Goal: Find specific page/section: Find specific page/section

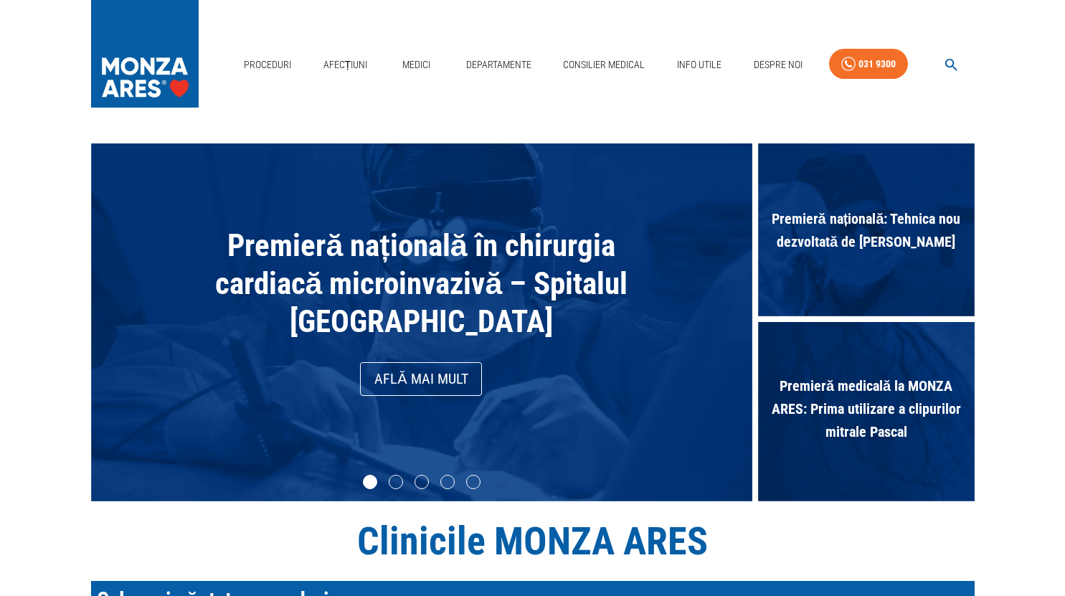
type textarea "re"
click at [479, 107] on div "Proceduri Afecțiuni Medici Departamente Consilier Medical Info Utile Despre Noi…" at bounding box center [532, 61] width 1065 height 122
click at [421, 64] on link "Medici" at bounding box center [417, 64] width 46 height 29
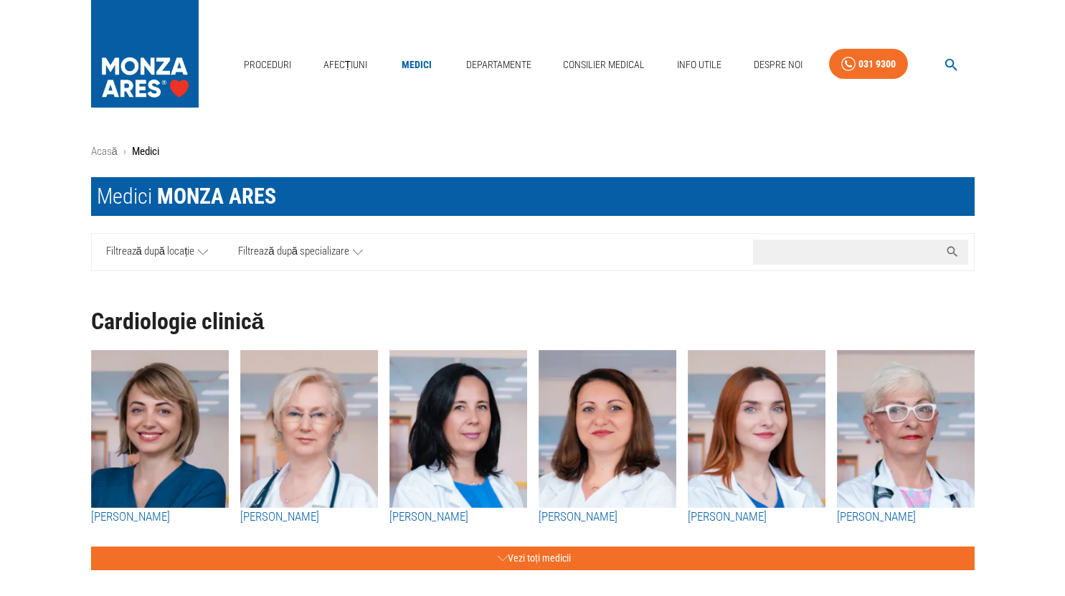
click at [814, 253] on input "Caută nume medic..." at bounding box center [846, 252] width 186 height 25
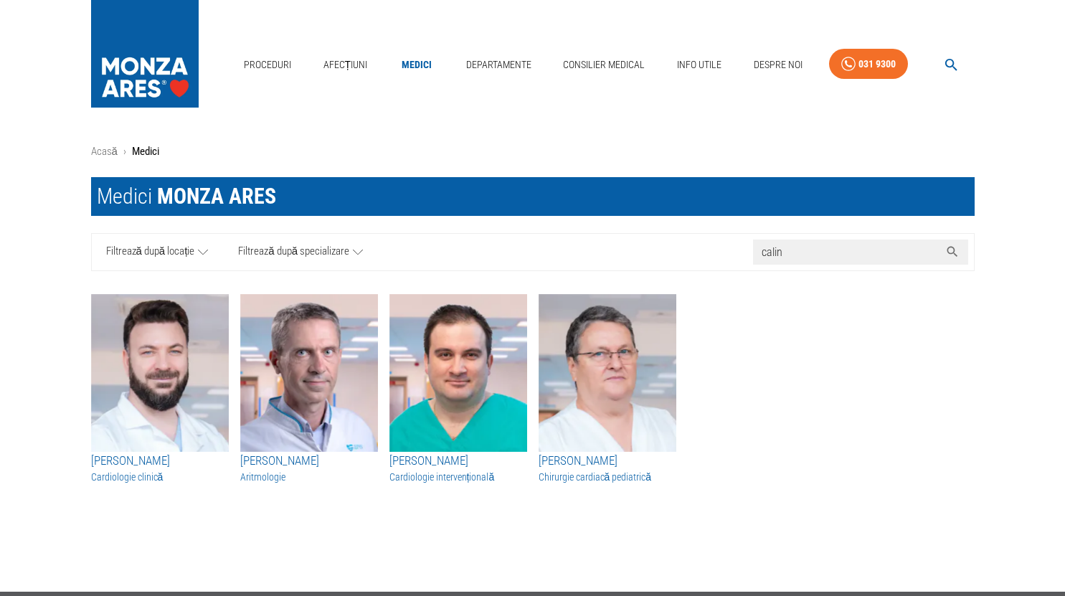
type input "calin"
click at [608, 397] on img "button" at bounding box center [608, 373] width 138 height 158
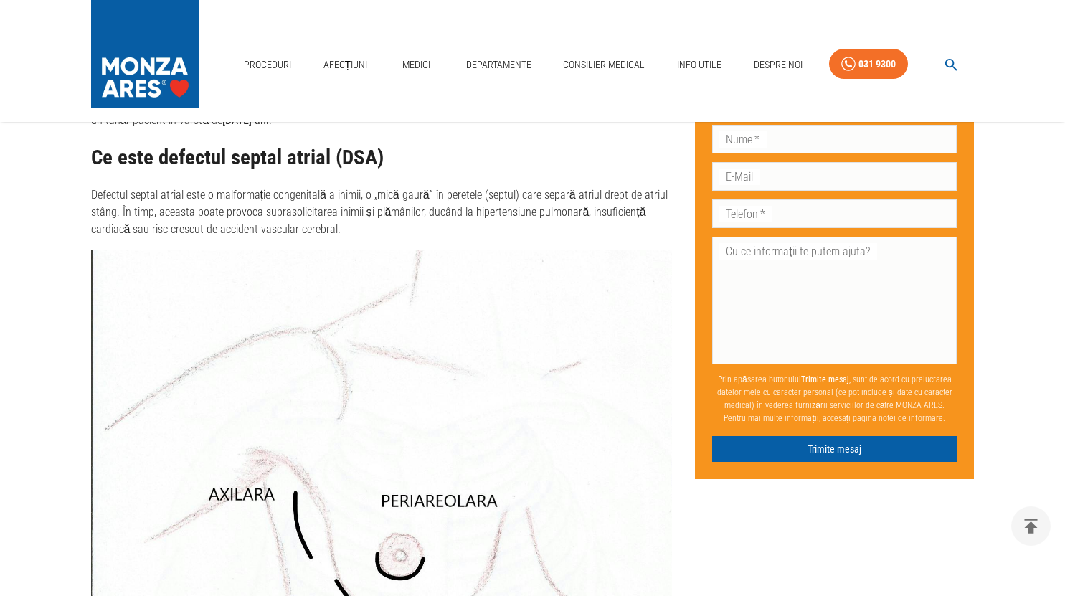
scroll to position [1076, 0]
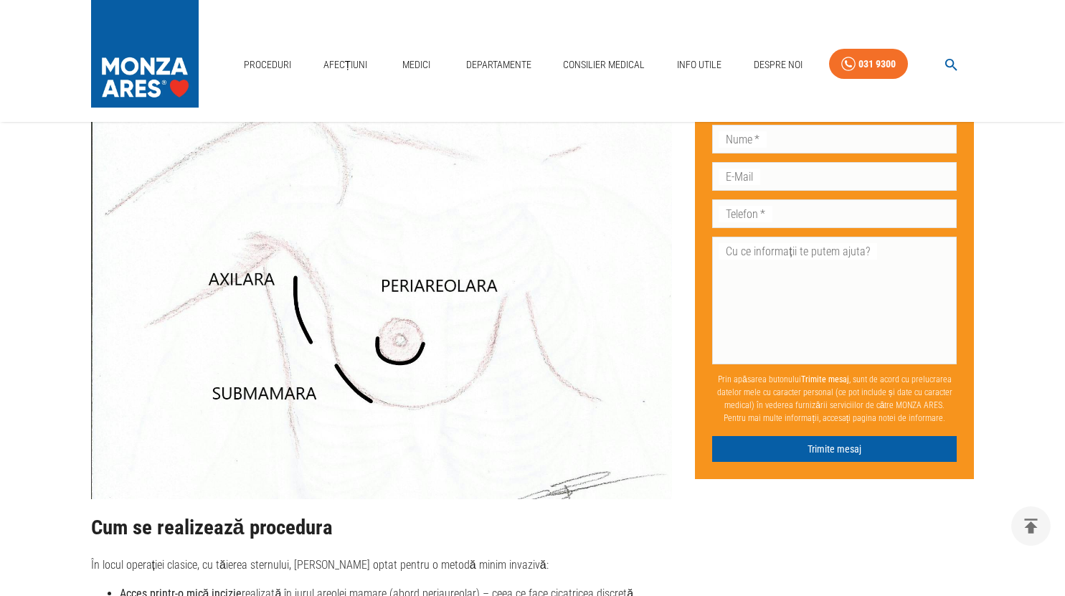
click at [996, 176] on main "Acasă › Noutăți › Închidere DSA total endoscopică prin minitoracotomie periaure…" at bounding box center [532, 507] width 1065 height 2878
